Goal: Transaction & Acquisition: Purchase product/service

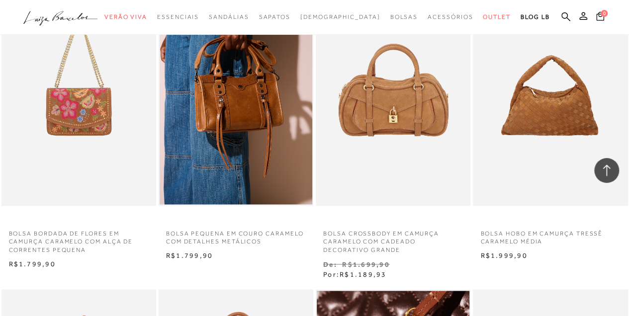
click at [51, 17] on icon ".a{fill-rule:evenodd;}" at bounding box center [60, 18] width 75 height 21
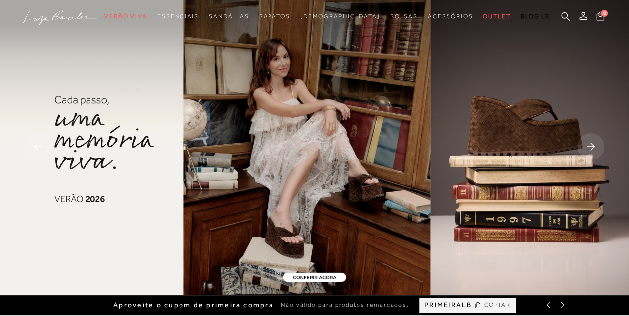
click at [587, 153] on rect at bounding box center [591, 146] width 27 height 27
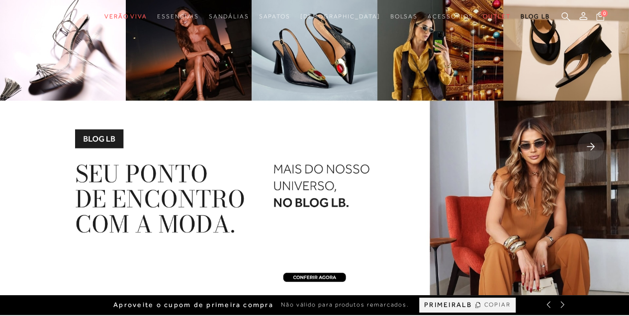
click at [587, 153] on rect at bounding box center [591, 146] width 27 height 27
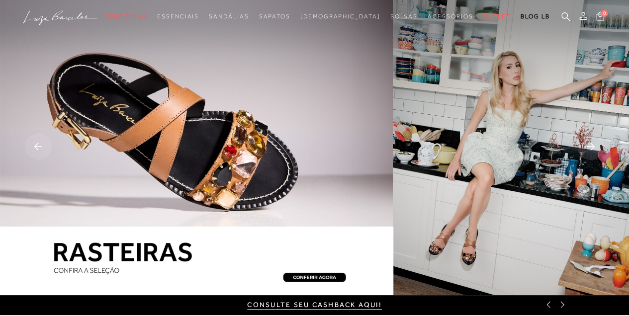
click at [587, 153] on rect at bounding box center [591, 146] width 27 height 27
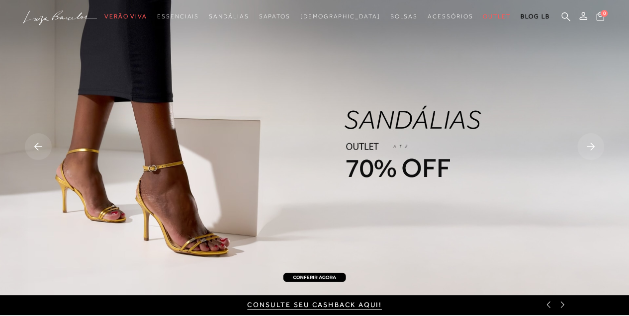
click at [587, 153] on rect at bounding box center [591, 146] width 27 height 27
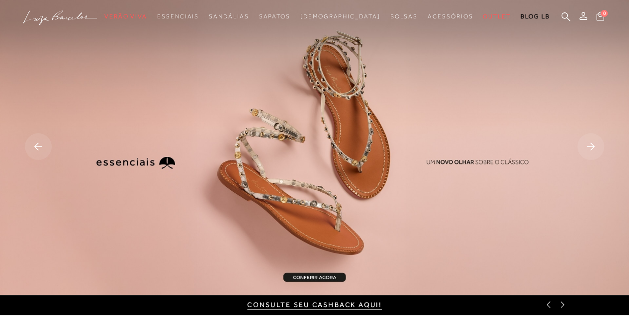
click at [587, 153] on rect at bounding box center [591, 146] width 27 height 27
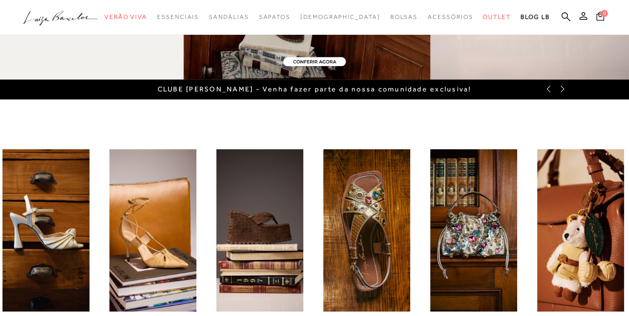
scroll to position [298, 0]
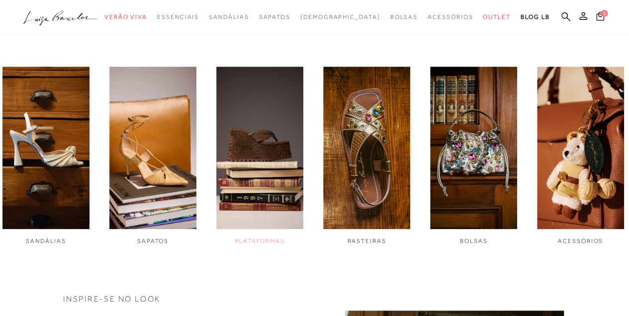
click at [267, 170] on img "3 / 6" at bounding box center [259, 148] width 87 height 163
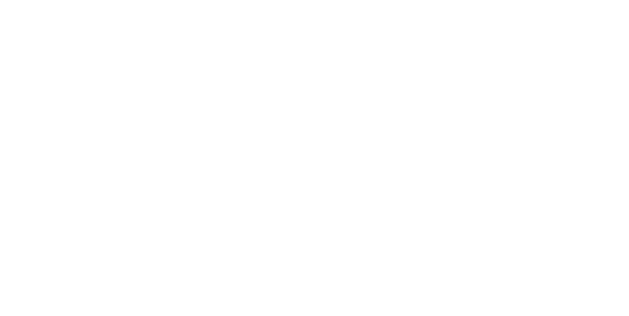
scroll to position [77, 0]
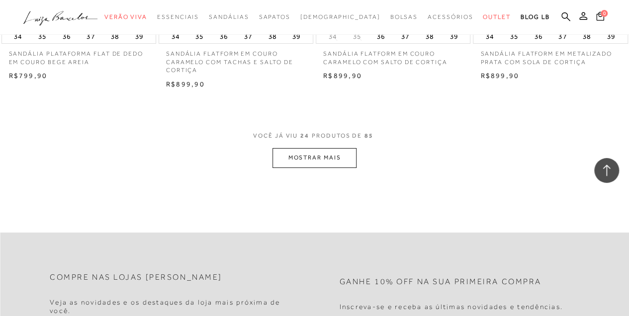
scroll to position [1802, 0]
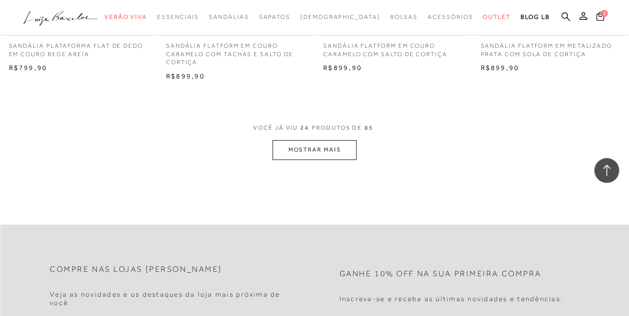
click at [336, 143] on button "MOSTRAR MAIS" at bounding box center [315, 149] width 84 height 19
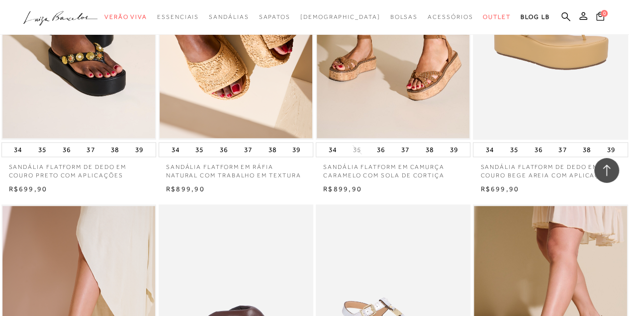
scroll to position [2565, 0]
